Goal: Task Accomplishment & Management: Manage account settings

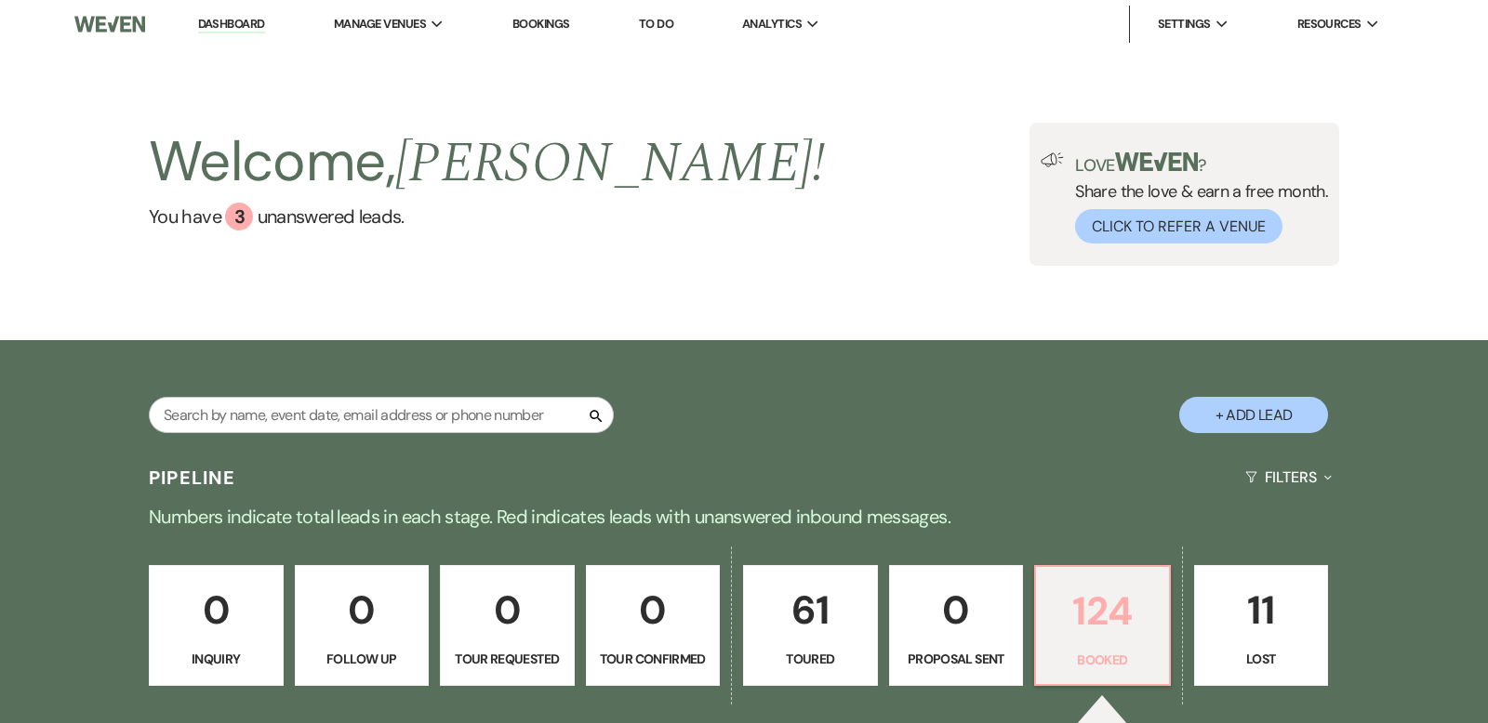
click at [1126, 606] on p "124" at bounding box center [1102, 611] width 111 height 62
click at [222, 26] on link "Dashboard" at bounding box center [231, 25] width 67 height 18
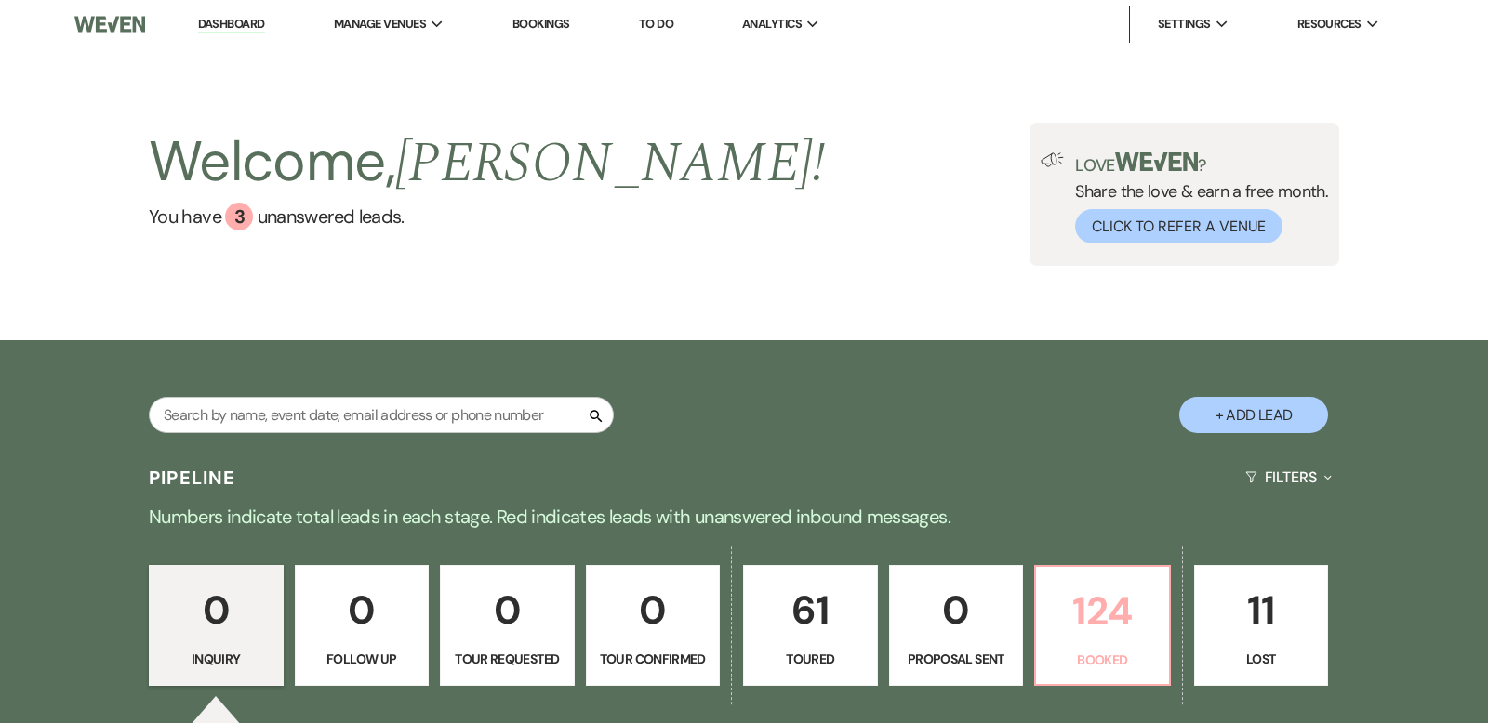
click at [1101, 606] on p "124" at bounding box center [1102, 611] width 111 height 62
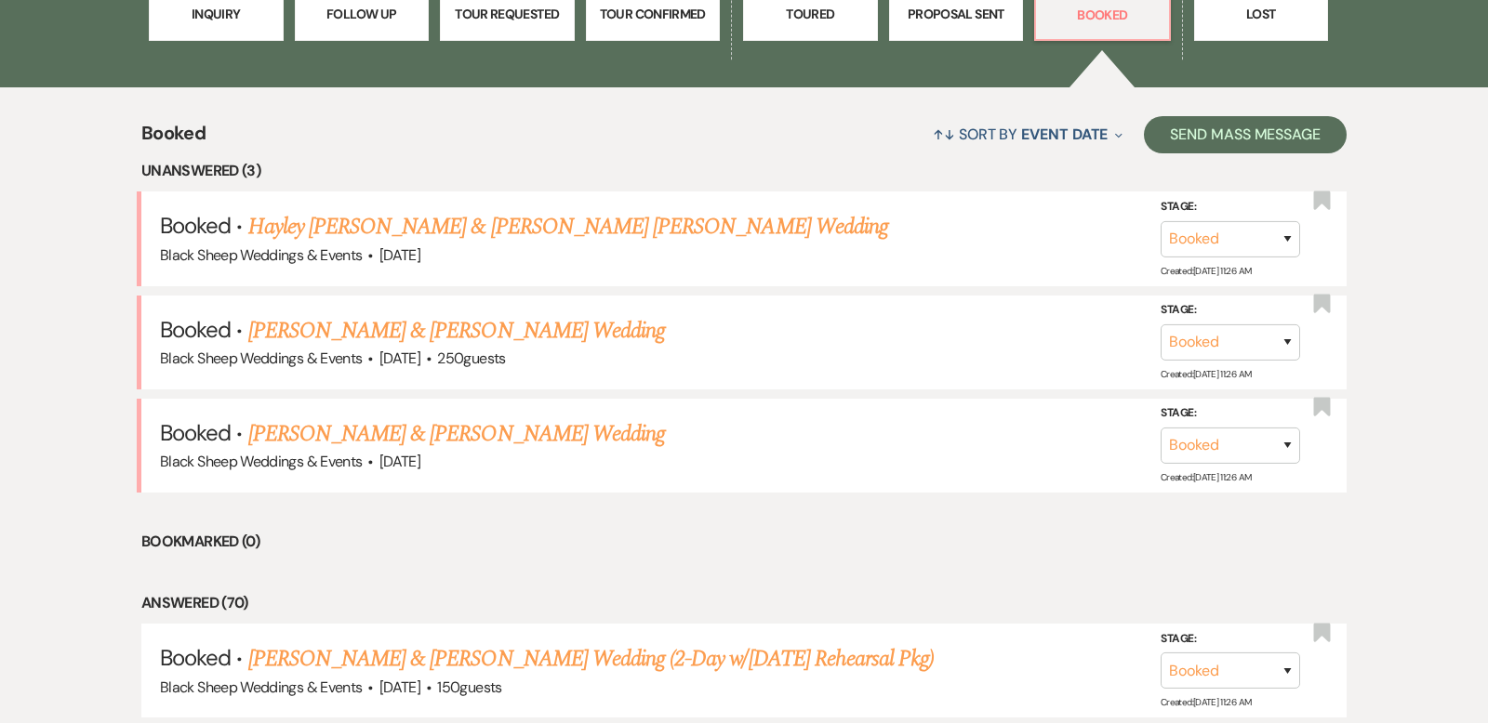
scroll to position [651, 0]
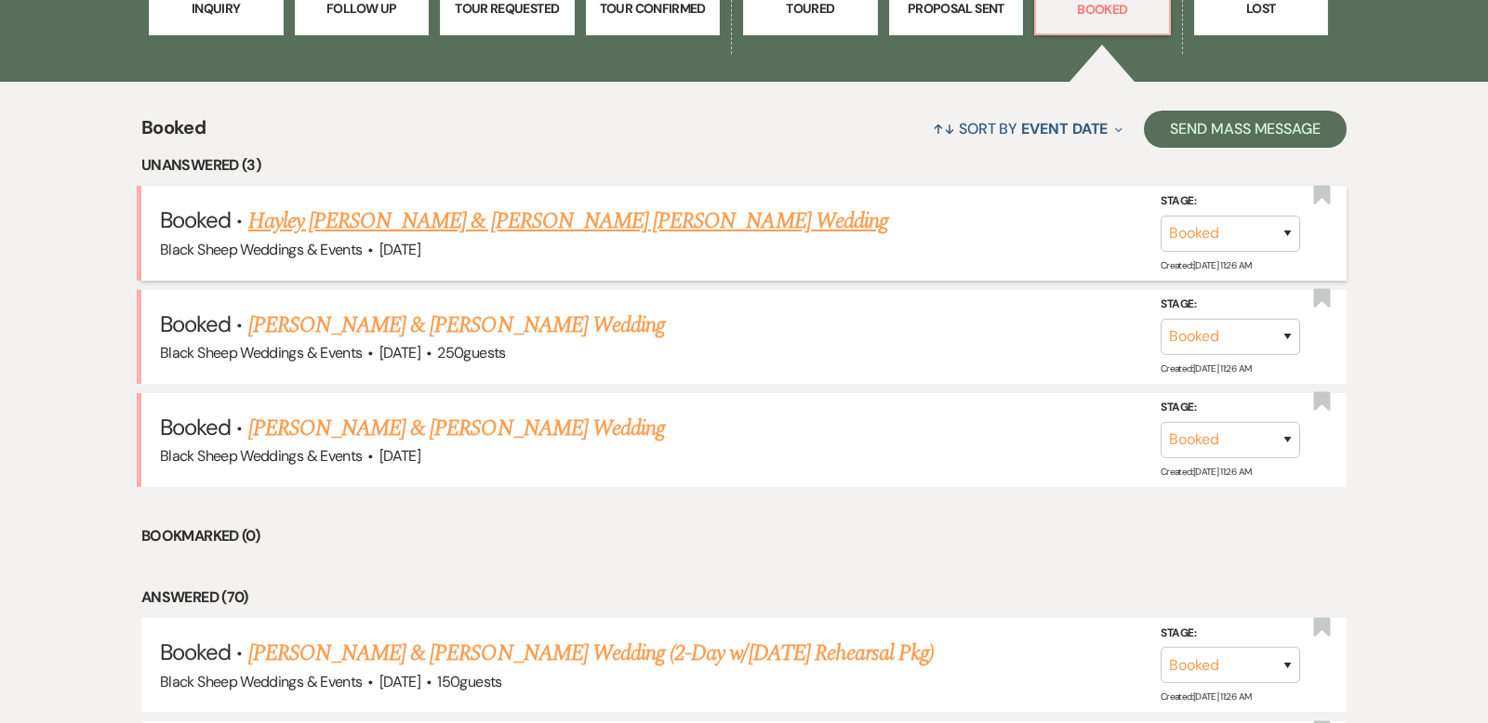
click at [526, 220] on link "Hayley [PERSON_NAME] & [PERSON_NAME] [PERSON_NAME] Wedding" at bounding box center [568, 221] width 640 height 33
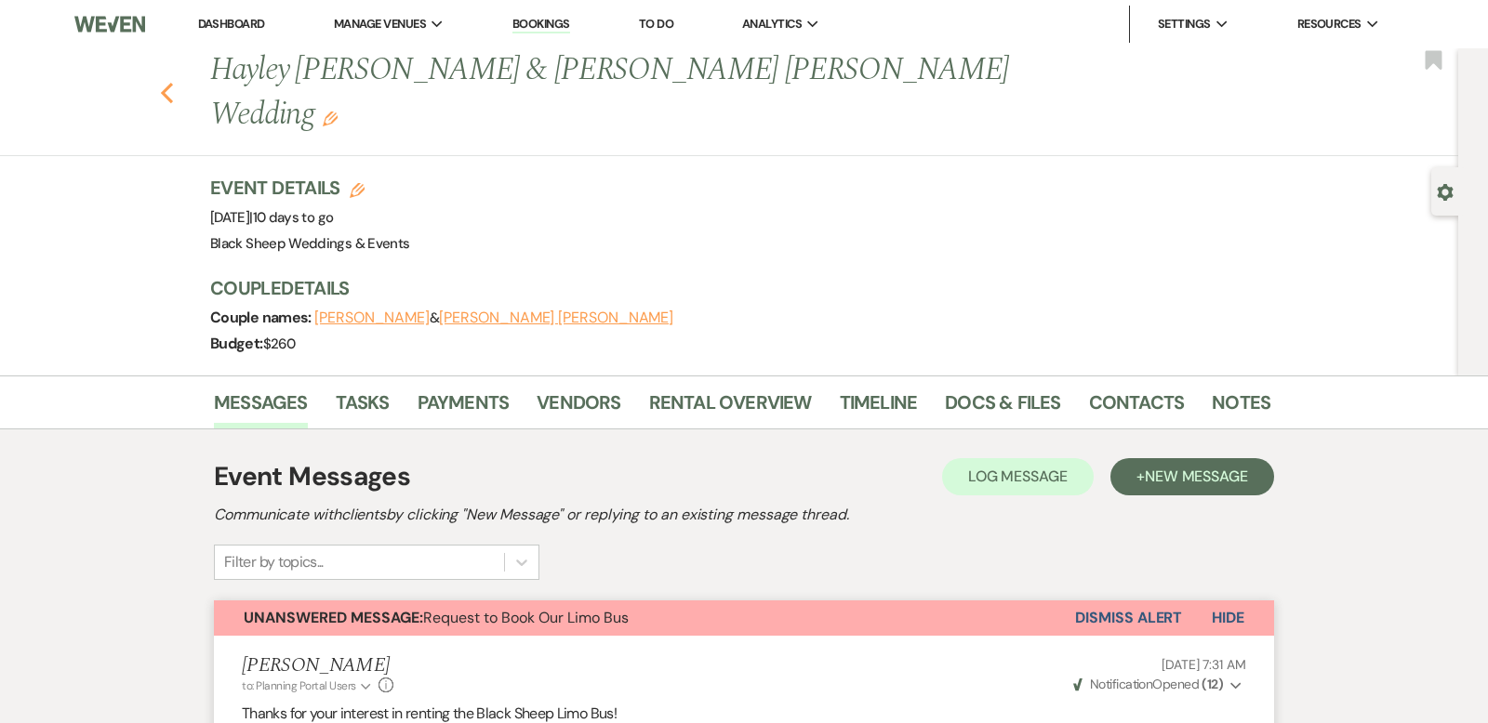
click at [165, 83] on use "button" at bounding box center [167, 93] width 12 height 20
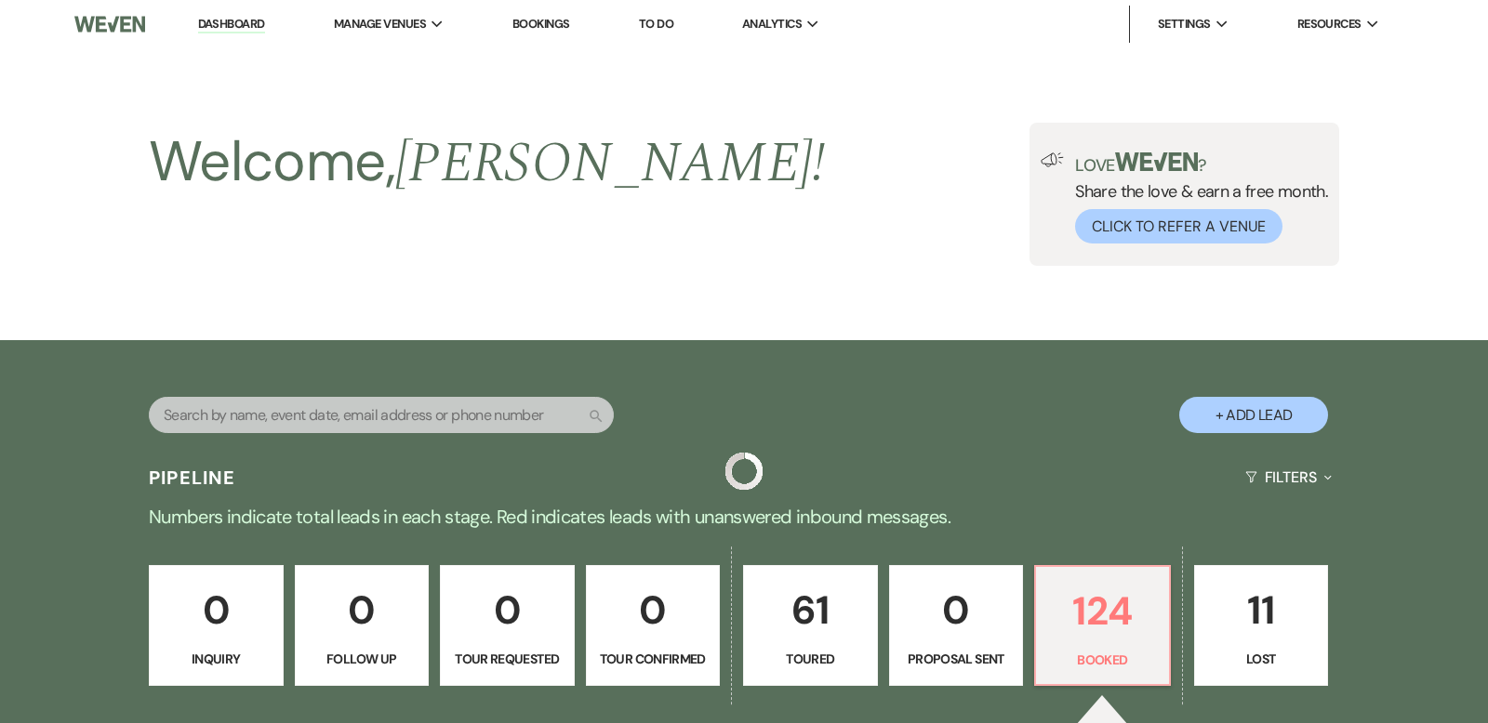
scroll to position [651, 0]
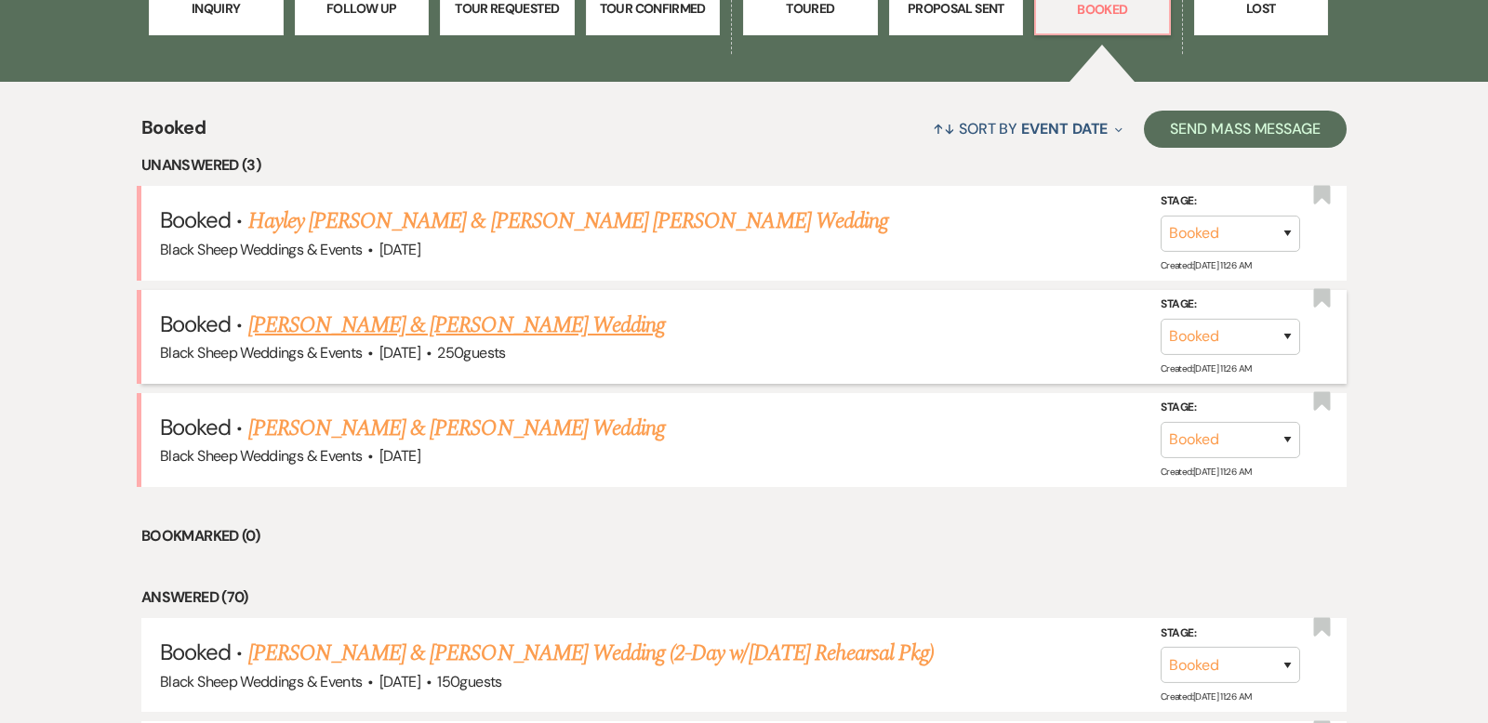
click at [470, 328] on link "[PERSON_NAME] & [PERSON_NAME] Wedding" at bounding box center [456, 325] width 417 height 33
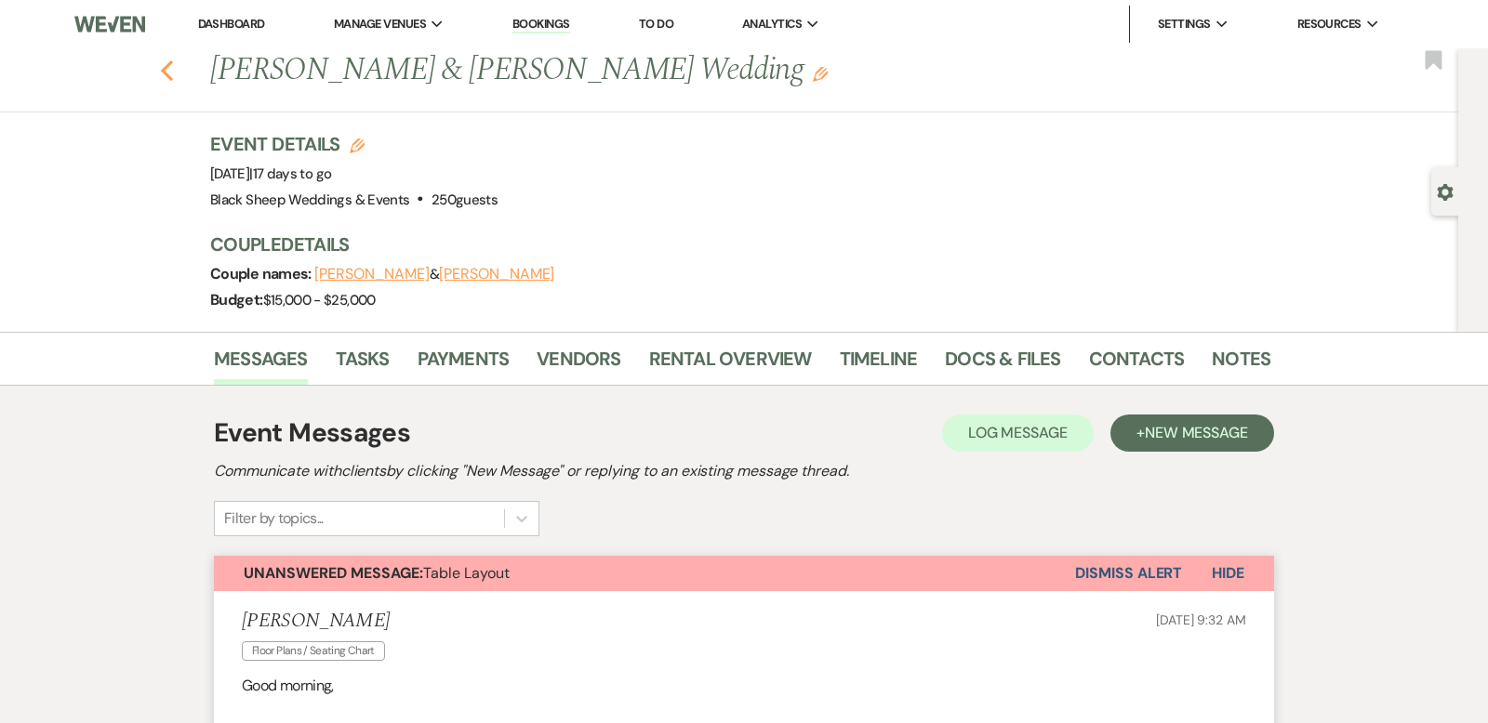
click at [166, 67] on use "button" at bounding box center [167, 70] width 12 height 20
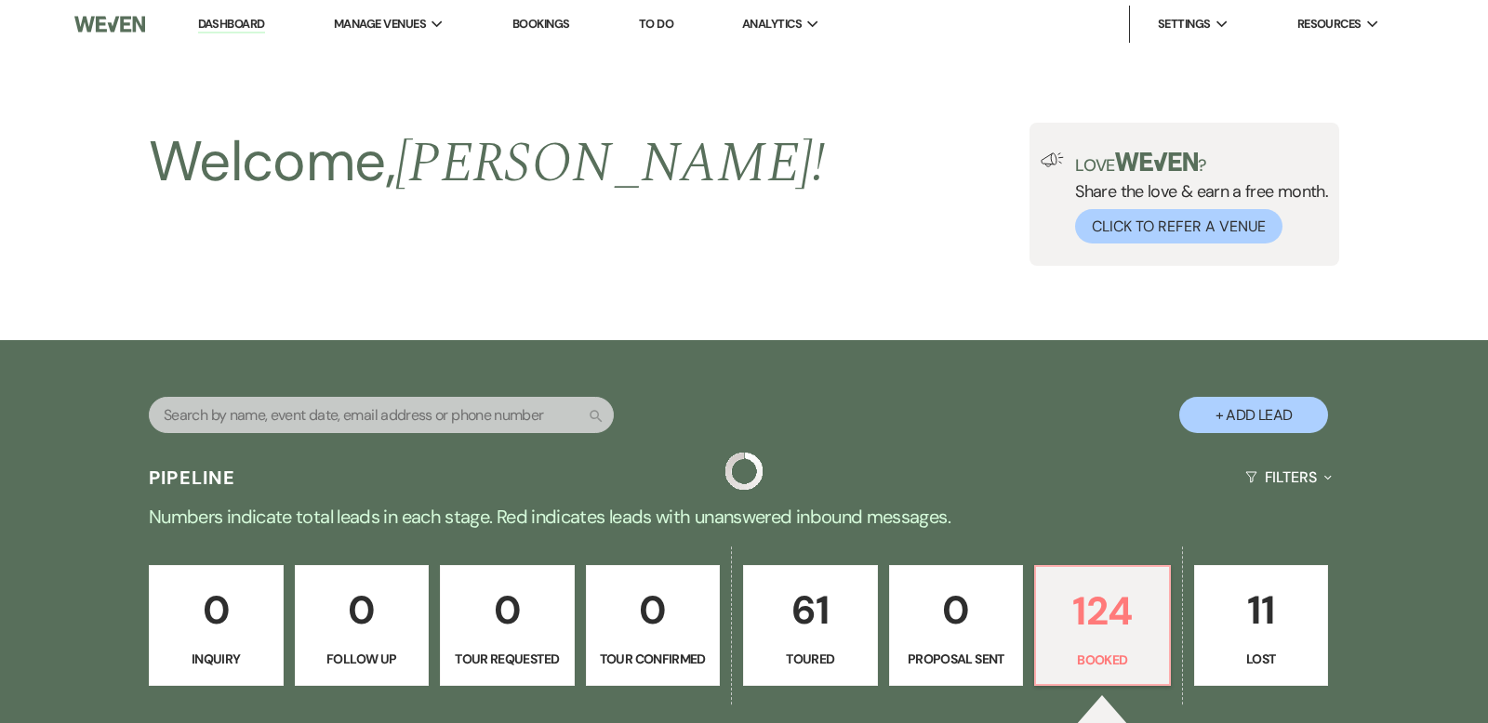
scroll to position [651, 0]
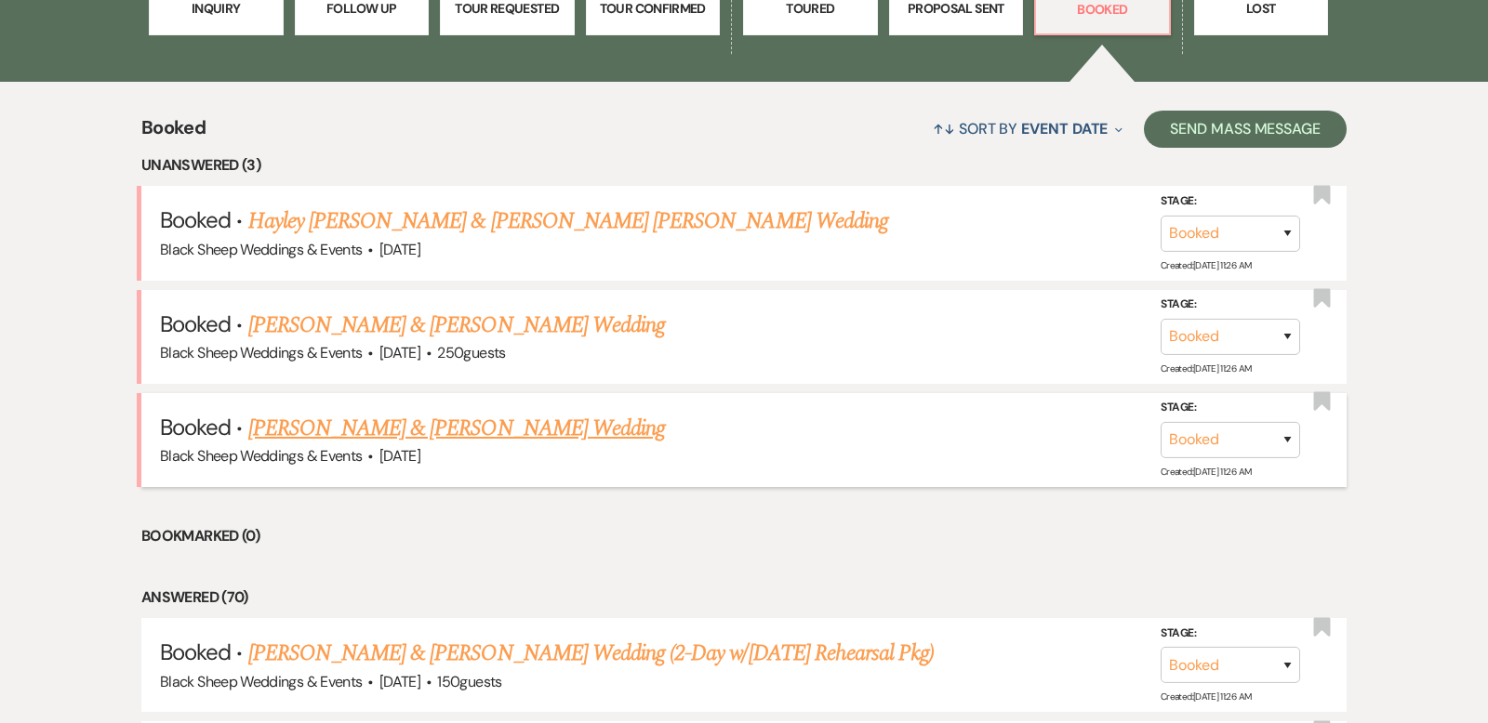
click at [451, 424] on link "[PERSON_NAME] & [PERSON_NAME] Wedding" at bounding box center [456, 428] width 417 height 33
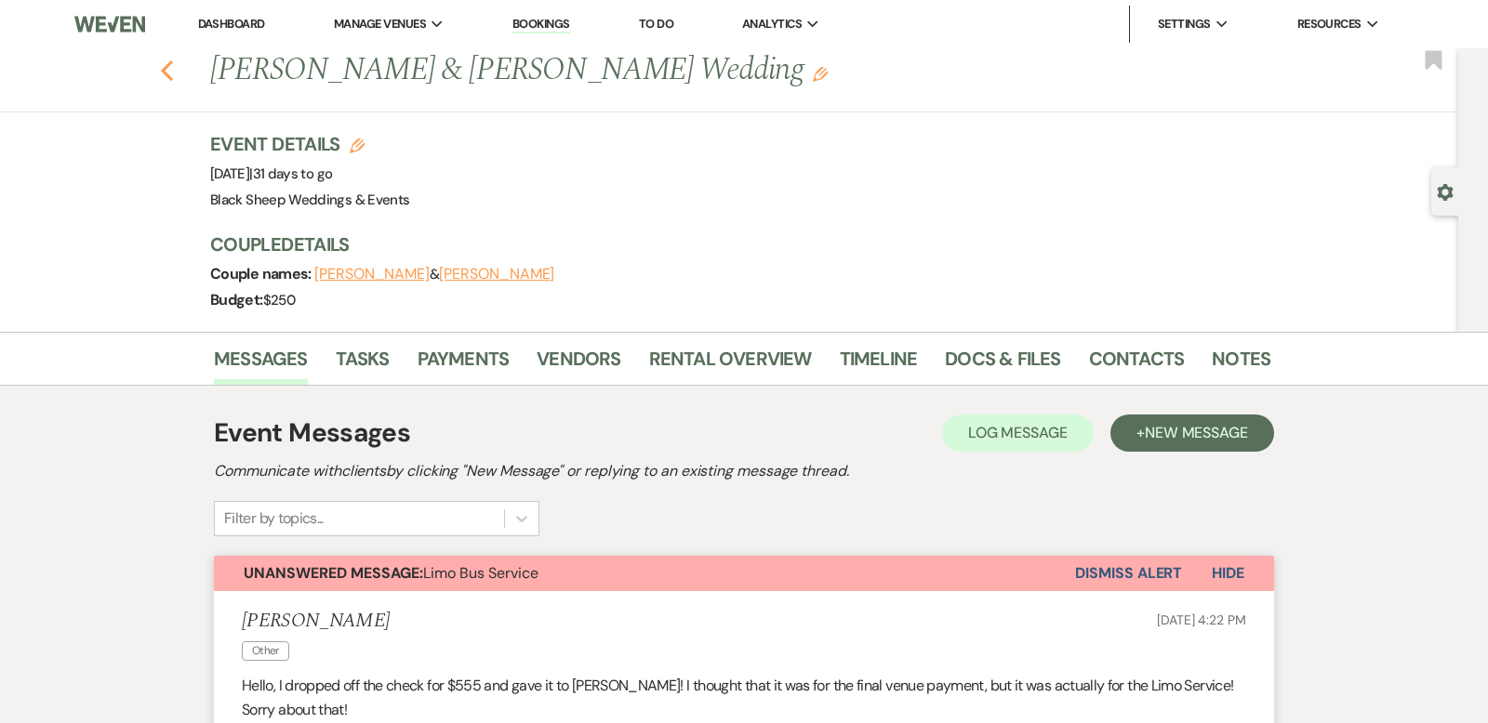
click at [170, 64] on use "button" at bounding box center [167, 70] width 12 height 20
